Goal: Information Seeking & Learning: Learn about a topic

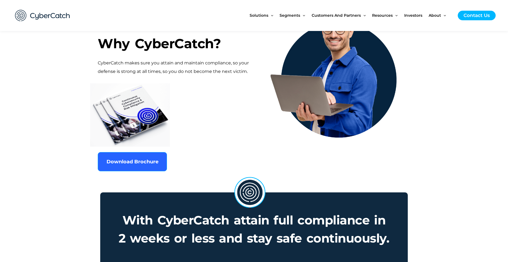
scroll to position [302, 0]
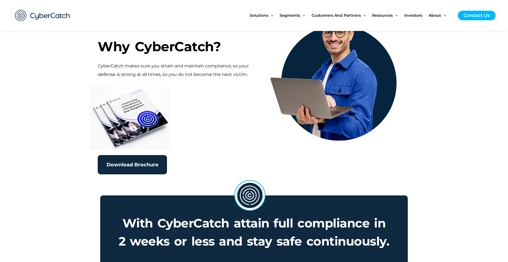
click at [124, 168] on link "Download Brochure" at bounding box center [132, 164] width 69 height 19
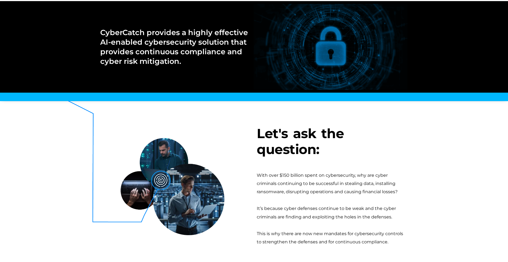
scroll to position [0, 0]
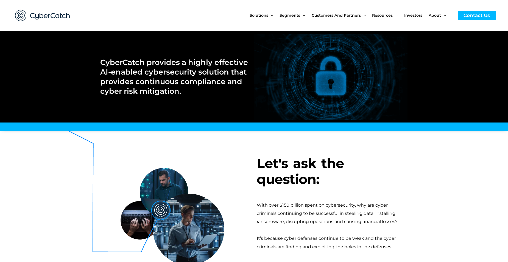
click at [414, 15] on span "Investors" at bounding box center [413, 15] width 18 height 23
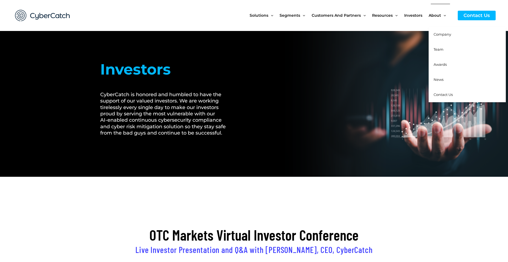
click at [440, 53] on link "Team" at bounding box center [466, 49] width 77 height 15
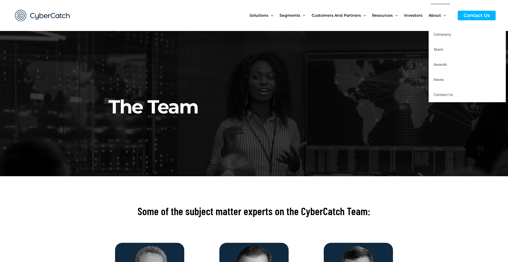
click at [444, 35] on span "Company" at bounding box center [442, 34] width 18 height 4
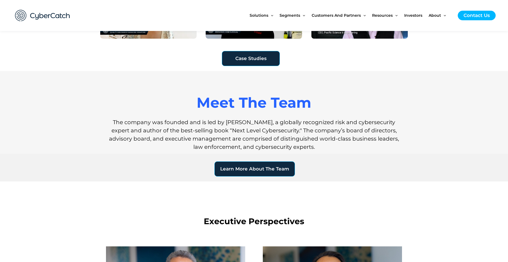
scroll to position [439, 0]
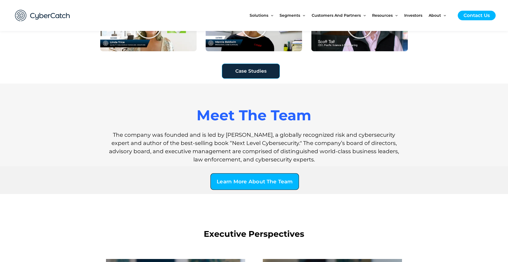
click at [259, 181] on span "Learn More About The Team" at bounding box center [255, 182] width 76 height 5
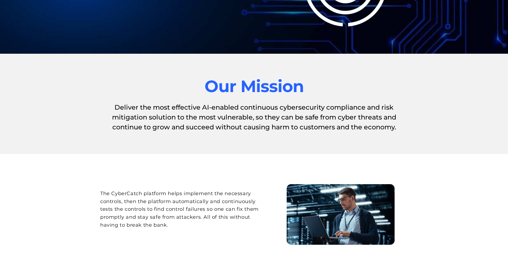
scroll to position [0, 0]
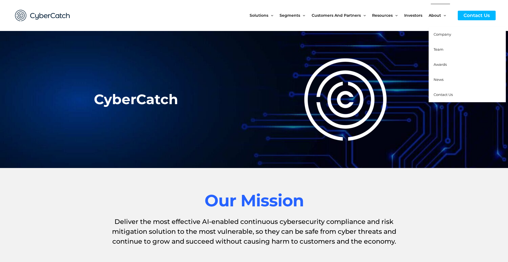
click at [446, 64] on span "Awards" at bounding box center [439, 64] width 13 height 4
click at [439, 78] on span "News" at bounding box center [438, 79] width 10 height 4
click at [442, 33] on span "Company" at bounding box center [442, 34] width 18 height 4
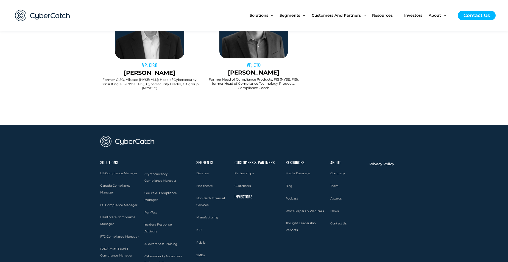
scroll to position [549, 0]
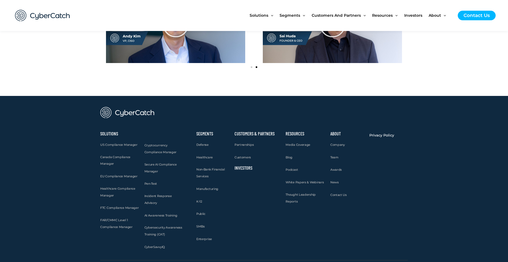
scroll to position [733, 0]
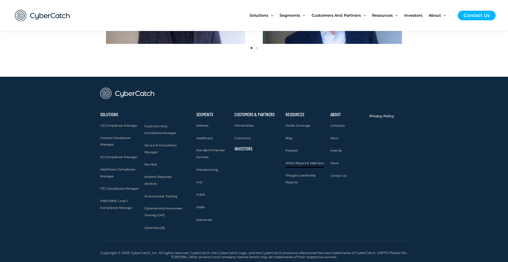
click at [305, 163] on span "White Papers & Webinars" at bounding box center [304, 163] width 38 height 4
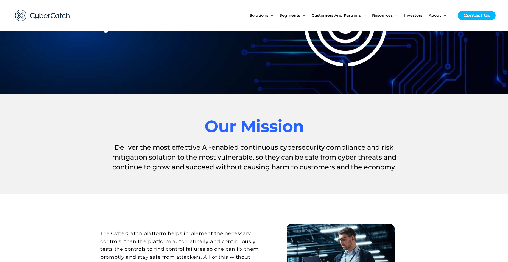
scroll to position [0, 0]
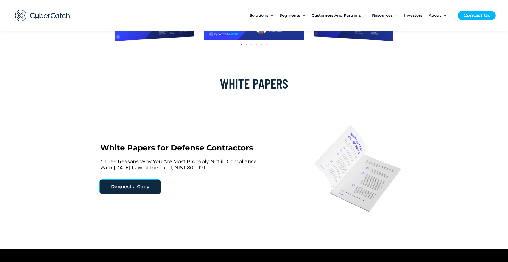
scroll to position [302, 0]
